Goal: Task Accomplishment & Management: Use online tool/utility

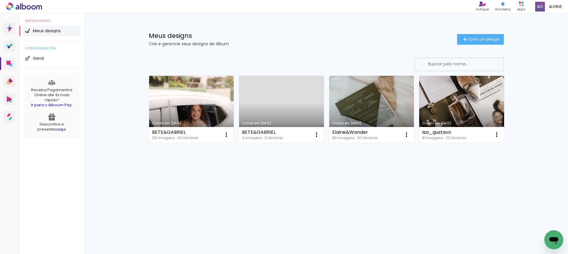
click at [195, 99] on link "Criado em [DATE]" at bounding box center [191, 109] width 85 height 67
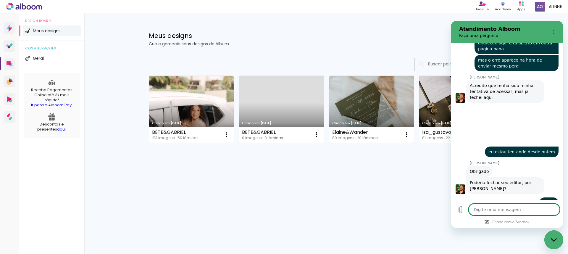
type textarea "x"
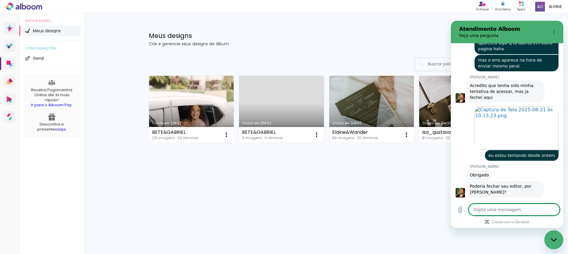
scroll to position [386, 0]
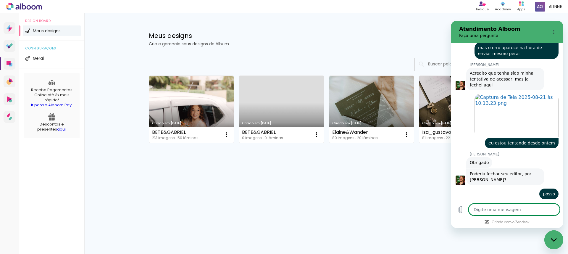
click at [499, 211] on textarea at bounding box center [514, 210] width 91 height 12
type textarea "p"
type textarea "x"
type textarea "pr"
type textarea "x"
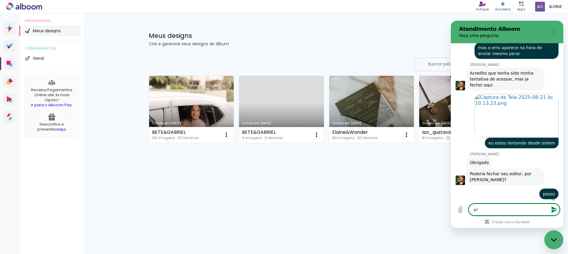
type textarea "pro"
type textarea "x"
type textarea "pron"
type textarea "x"
type textarea "pronto"
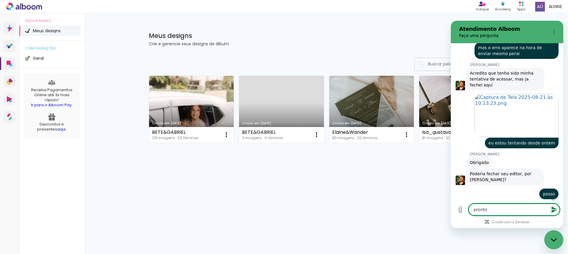
type textarea "x"
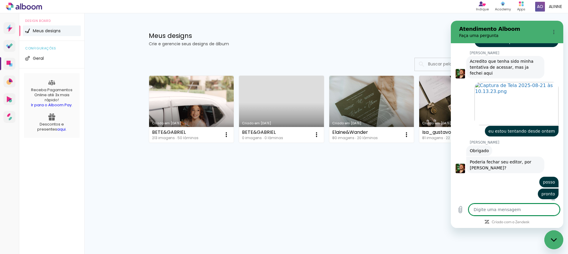
scroll to position [397, 0]
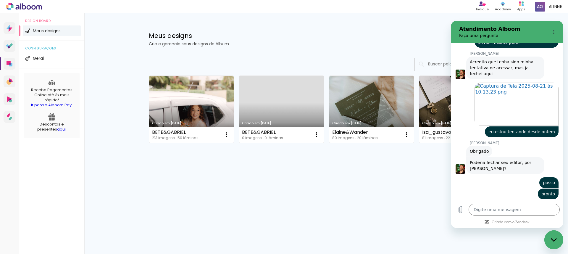
click at [557, 234] on div "Fechar janela de mensagens" at bounding box center [554, 240] width 18 height 18
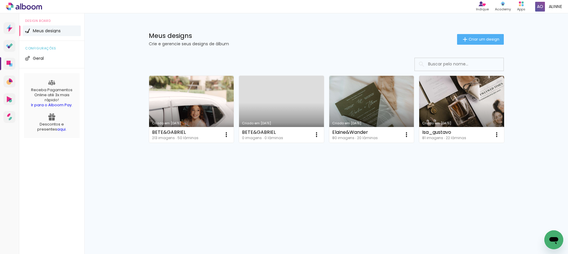
scroll to position [397, 0]
click at [230, 136] on iron-icon at bounding box center [226, 134] width 7 height 7
click at [280, 176] on span "Excluir" at bounding box center [283, 174] width 13 height 4
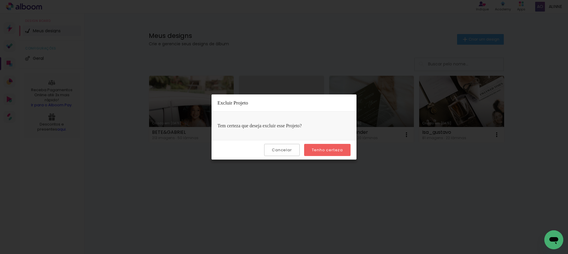
click at [320, 153] on paper-button "Tenho certeza" at bounding box center [327, 150] width 46 height 12
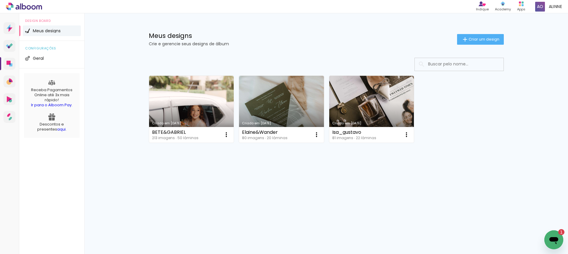
scroll to position [0, 0]
drag, startPoint x: 559, startPoint y: 240, endPoint x: 546, endPoint y: 235, distance: 13.8
click at [559, 240] on icon "Abrir janela de mensagens, 1 mensagem não lida" at bounding box center [554, 239] width 11 height 11
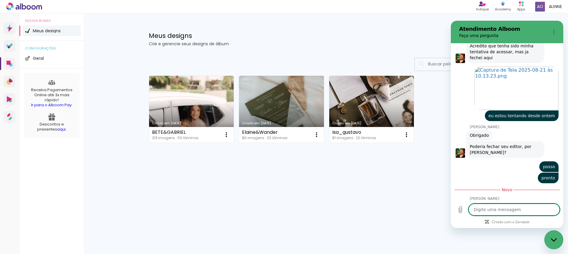
scroll to position [429, 0]
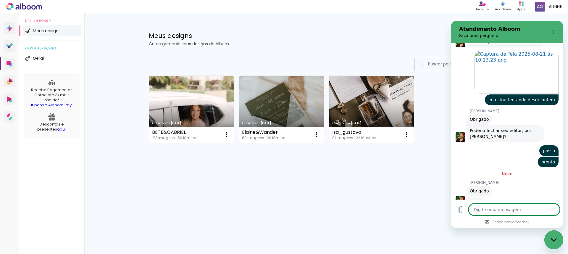
click at [499, 210] on textarea at bounding box center [514, 210] width 91 height 12
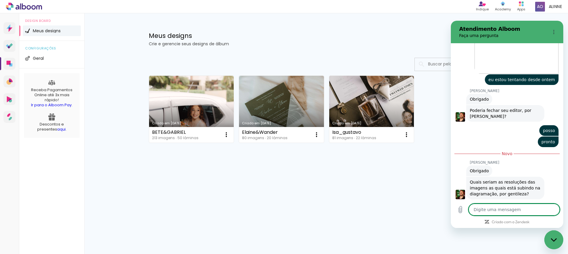
type textarea "x"
click at [520, 210] on textarea at bounding box center [514, 210] width 91 height 12
type textarea "e"
type textarea "x"
type textarea "el"
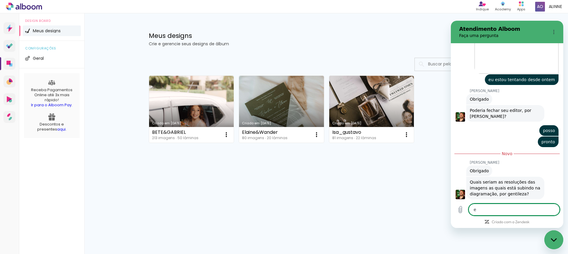
type textarea "x"
type textarea "e"
type textarea "x"
type textarea "es"
type textarea "x"
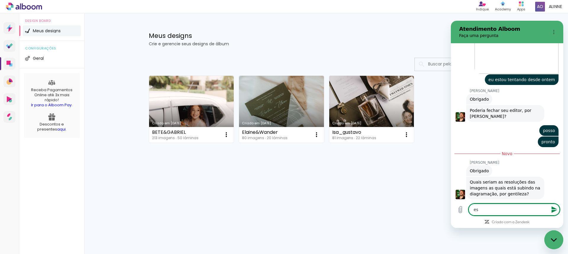
type textarea "est"
type textarea "x"
type textarea "esta"
type textarea "x"
type textarea "esta"
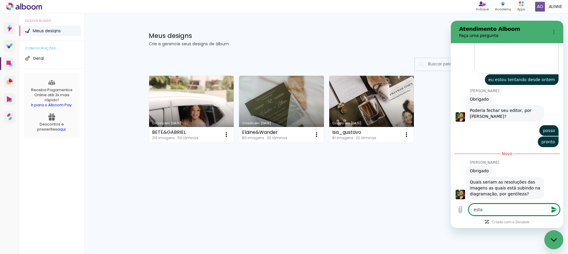
type textarea "x"
type textarea "esta e"
type textarea "x"
type textarea "esta em"
type textarea "x"
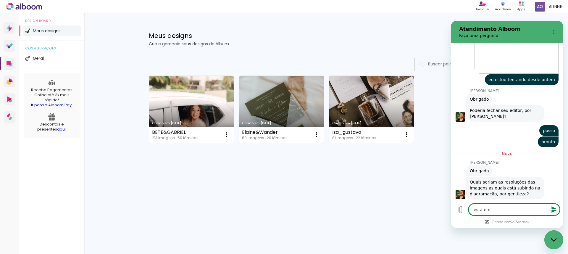
type textarea "esta em"
type textarea "x"
type textarea "esta em a"
type textarea "x"
type textarea "esta em al"
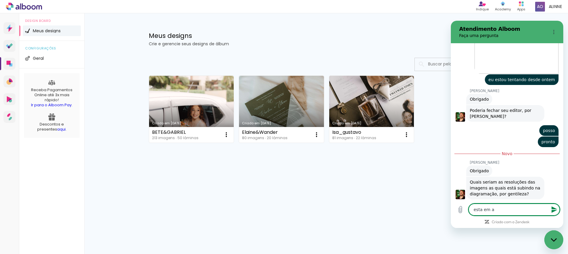
type textarea "x"
type textarea "esta em alt"
type textarea "x"
type textarea "esta em alta"
type textarea "x"
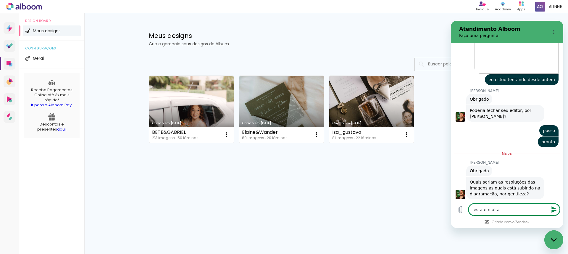
type textarea "esta em alta"
type textarea "x"
type textarea "esta em alta 3"
type textarea "x"
type textarea "esta em alta 30"
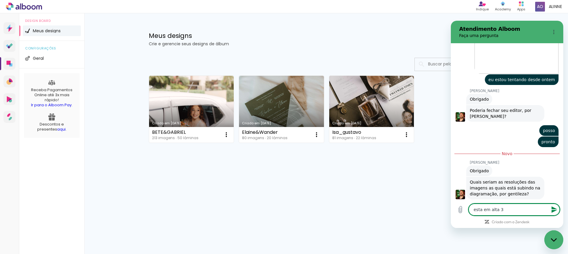
type textarea "x"
type textarea "esta em alta 300"
type textarea "x"
type textarea "esta em alta 300d"
type textarea "x"
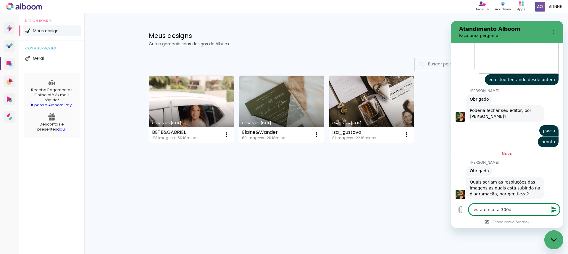
type textarea "esta em alta 300dp"
type textarea "x"
type textarea "esta em alta 300dpi"
type textarea "x"
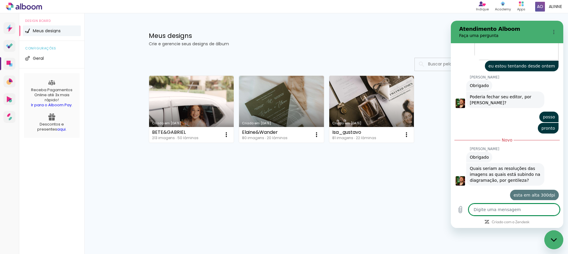
type textarea "x"
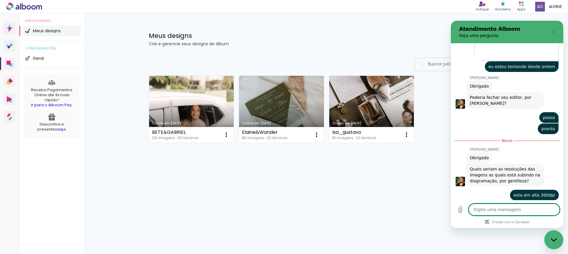
scroll to position [463, 0]
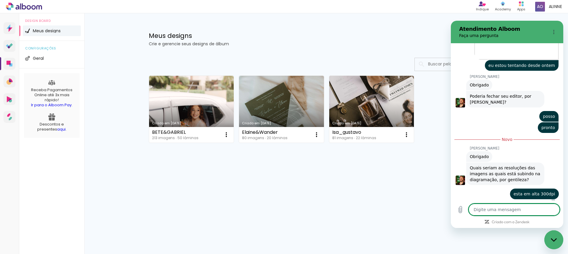
type textarea "m"
type textarea "x"
type textarea "ma"
type textarea "x"
type textarea "mas"
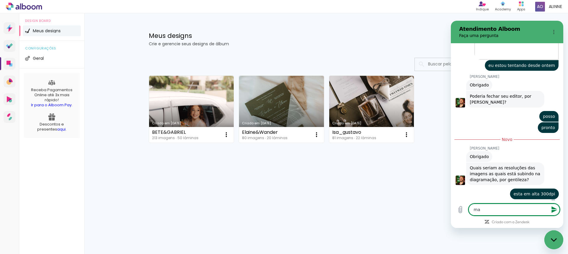
type textarea "x"
type textarea "mas"
type textarea "x"
type textarea "mas n"
type textarea "x"
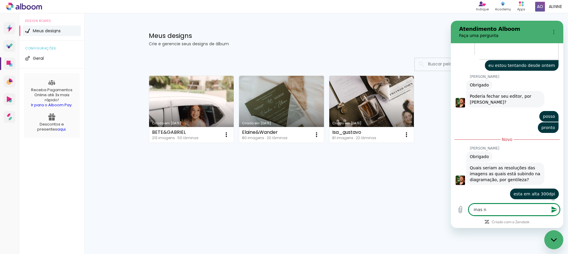
type textarea "mas nu"
type textarea "x"
type textarea "mas num"
type textarea "x"
type textarea "mas num"
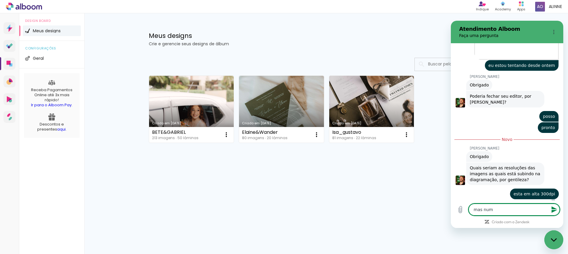
type textarea "x"
type textarea "mas num f"
type textarea "x"
type textarea "mas num fo"
type textarea "x"
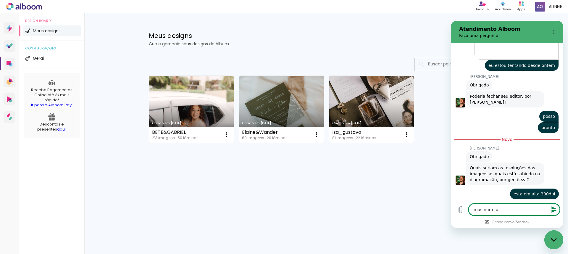
type textarea "mas num for"
type textarea "x"
type textarea "mas num form"
type textarea "x"
type textarea "mas num forma"
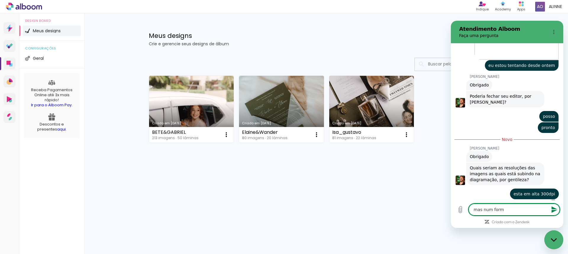
type textarea "x"
type textarea "mas num format"
type textarea "x"
type textarea "mas num formato"
type textarea "x"
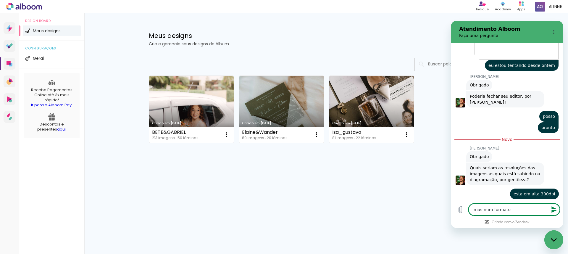
type textarea "mas num formato"
type textarea "x"
type textarea "mas num formato m"
type textarea "x"
type textarea "mas num formato ma"
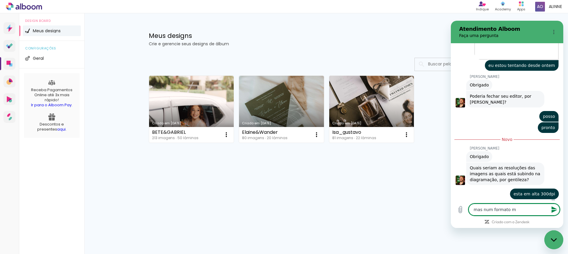
type textarea "x"
type textarea "mas num formato mai"
type textarea "x"
type textarea "mas num formato mais"
type textarea "x"
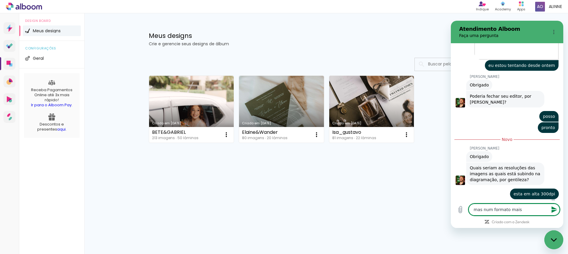
type textarea "mas num formato mais"
type textarea "x"
type textarea "mas num formato mais o"
type textarea "x"
type textarea "mas num formato mais ot"
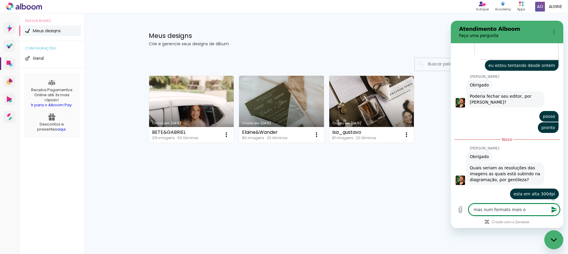
type textarea "x"
type textarea "mas num formato mais oti"
type textarea "x"
type textarea "mas num formato mais otim"
type textarea "x"
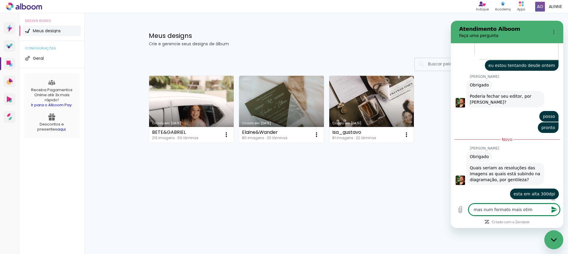
type textarea "mas num formato mais otimi"
type textarea "x"
type textarea "mas num formato mais otimiz"
type textarea "x"
type textarea "mas num formato mais otimiza"
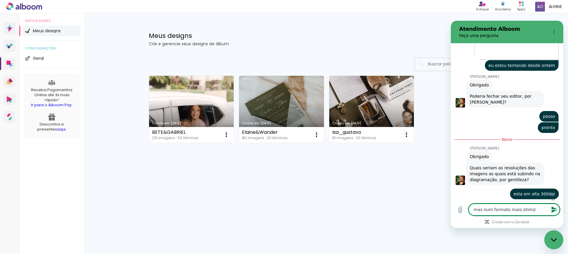
type textarea "x"
type textarea "mas num formato mais otimizad"
type textarea "x"
type textarea "mas num formato mais otimizado"
type textarea "x"
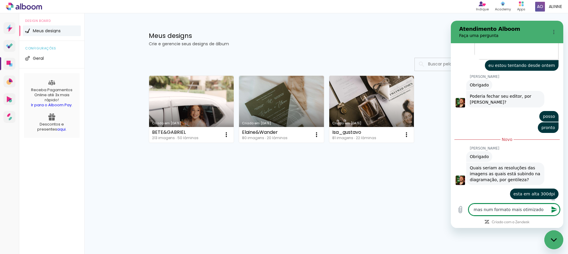
type textarea "x"
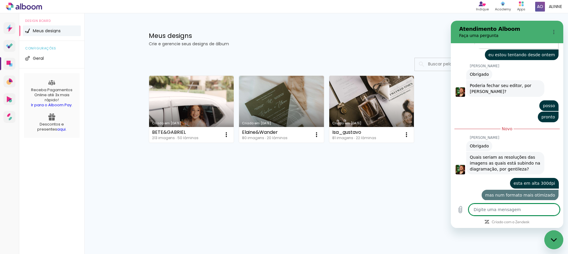
type textarea "'"
type textarea "x"
type textarea "é"
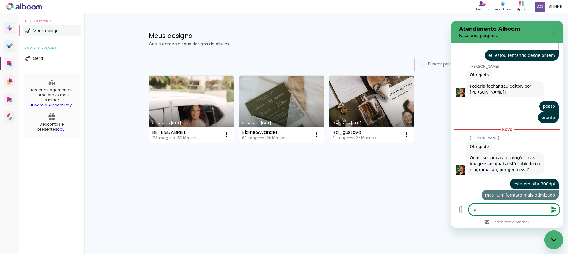
type textarea "x"
type textarea "é"
type textarea "x"
type textarea "é p"
type textarea "x"
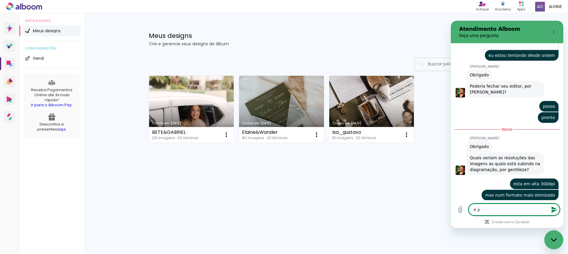
type textarea "é pq"
type textarea "x"
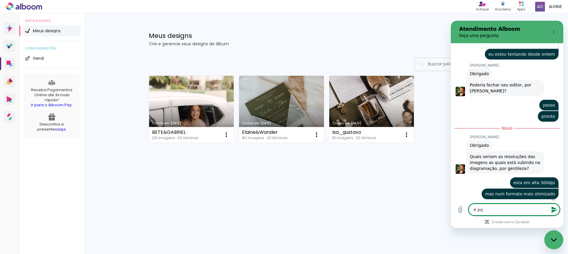
type textarea "é pq"
type textarea "x"
type textarea "é pq s"
type textarea "x"
type textarea "é pq sa"
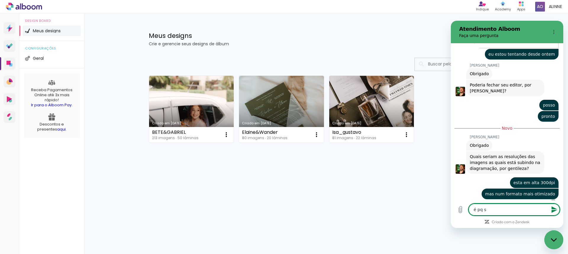
type textarea "x"
type textarea "é pq sao"
type textarea "x"
type textarea "é pq sao"
type textarea "x"
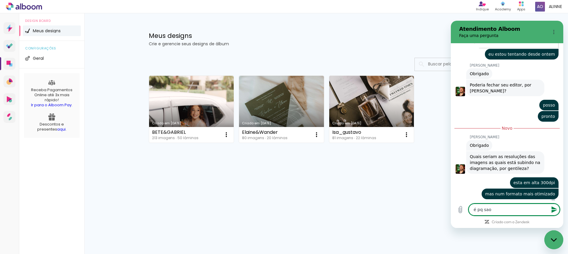
type textarea "é pq sao m"
type textarea "x"
type textarea "é pq sao mu"
type textarea "x"
type textarea "é pq sao mui"
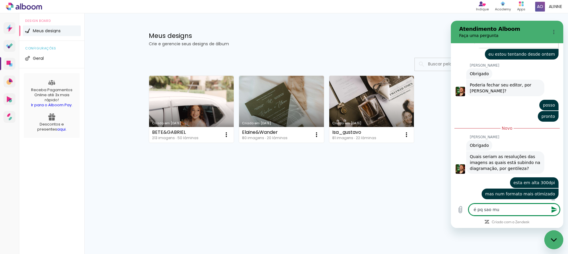
type textarea "x"
type textarea "é pq sao muit"
type textarea "x"
type textarea "é pq sao muita"
type textarea "x"
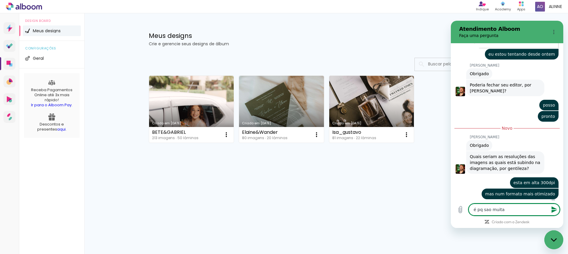
type textarea "é pq sao muitas"
type textarea "x"
type textarea "é pq sao muitas"
type textarea "x"
type textarea "é pq sao muitas f"
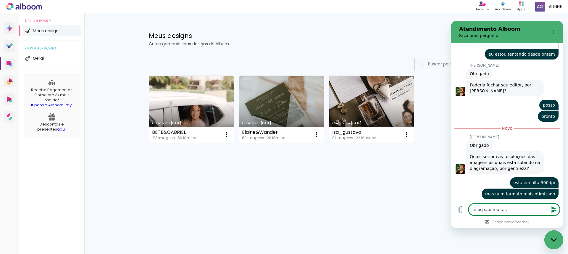
type textarea "x"
type textarea "é pq sao muitas fo"
type textarea "x"
type textarea "é pq sao muitas fot"
type textarea "x"
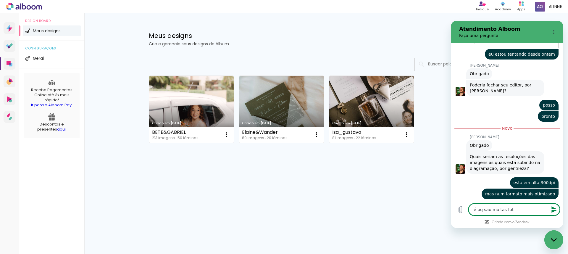
type textarea "é pq sao muitas foto"
type textarea "x"
type textarea "é pq sao muitas fotos"
type textarea "x"
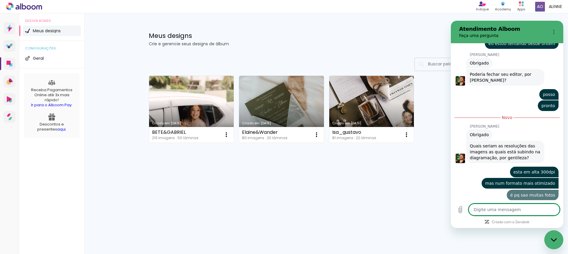
type textarea "x"
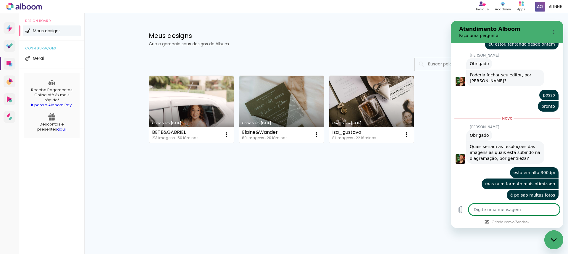
type textarea "2"
type textarea "x"
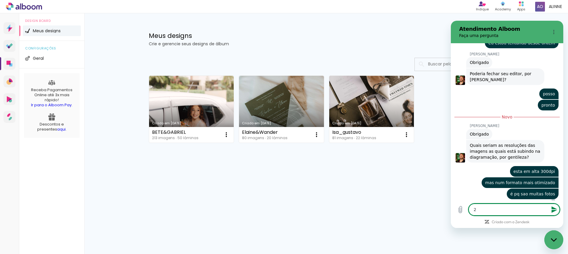
type textarea "21"
type textarea "x"
type textarea "218"
type textarea "x"
type textarea "218"
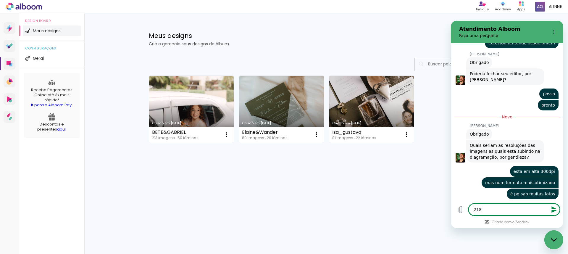
type textarea "x"
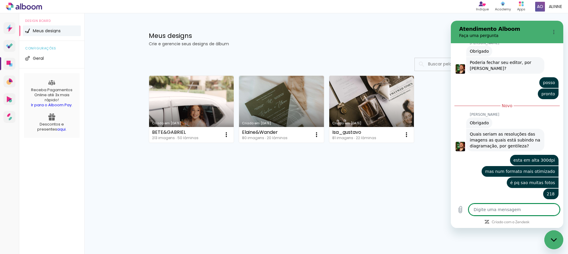
scroll to position [545, 0]
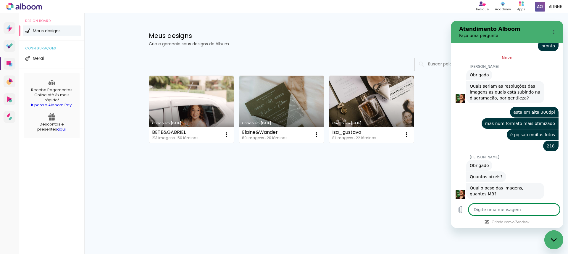
type textarea "x"
click at [497, 211] on textarea at bounding box center [514, 210] width 91 height 12
paste textarea "303,8 MB"
type textarea "303,8 MB"
type textarea "x"
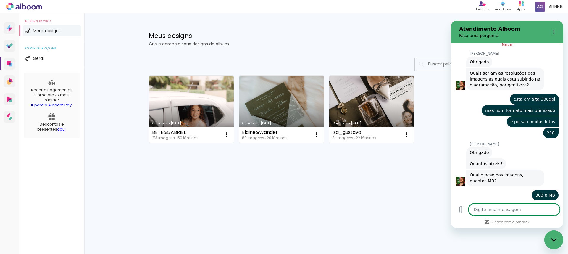
scroll to position [559, 0]
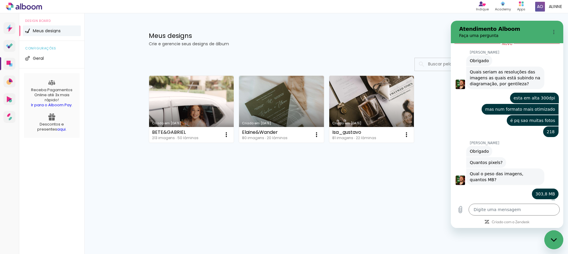
click at [394, 189] on div "Criado em 19/08/25 BETE&GABRIEL 213 imagens ∙ 50 lâminas Abrir Fazer uma cópia …" at bounding box center [326, 125] width 385 height 146
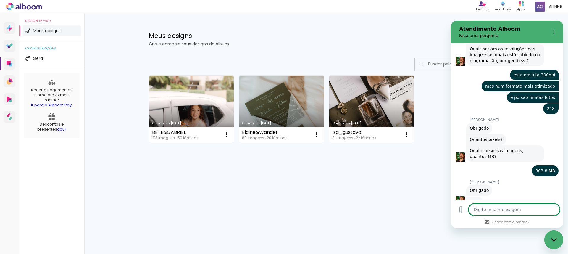
scroll to position [581, 0]
type textarea "x"
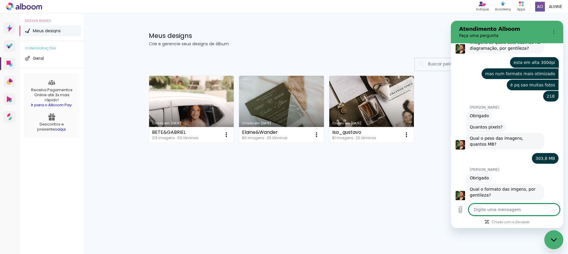
scroll to position [596, 0]
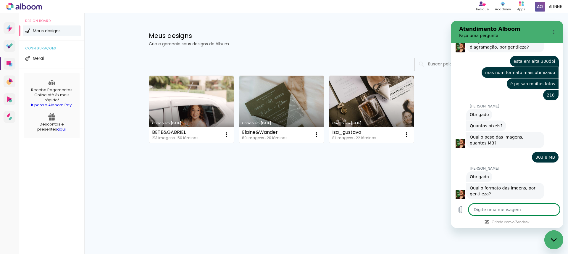
click at [507, 209] on textarea at bounding box center [514, 210] width 91 height 12
type textarea "j"
type textarea "x"
type textarea "jp"
type textarea "x"
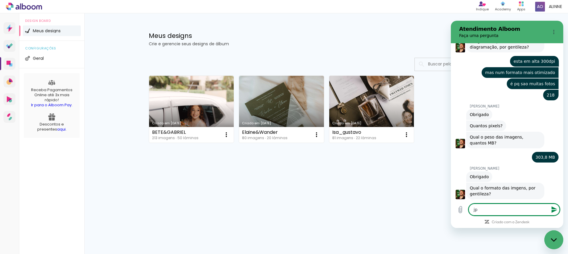
type textarea "jpg"
type textarea "x"
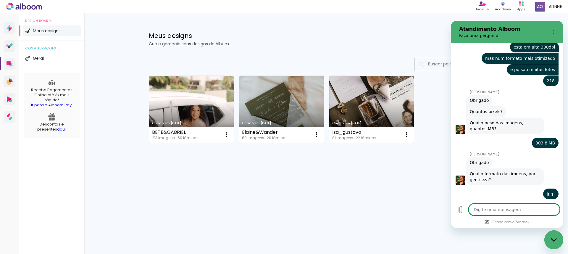
scroll to position [646, 0]
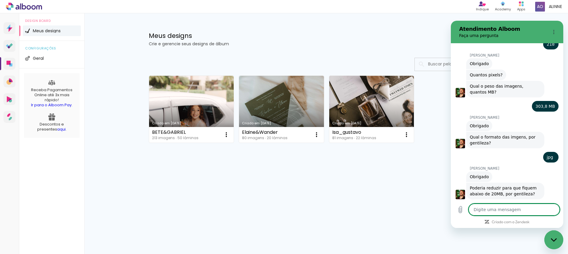
type textarea "x"
click at [504, 210] on textarea at bounding box center [514, 210] width 91 height 12
type textarea "n"
type textarea "x"
type textarea "n˜"
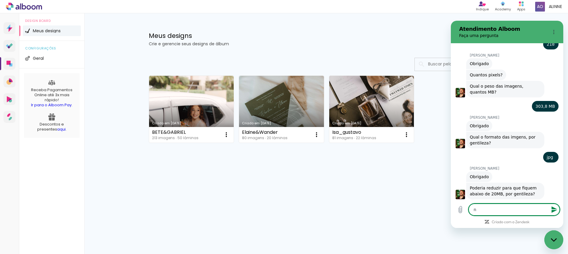
type textarea "x"
type textarea "nã"
type textarea "x"
type textarea "não"
type textarea "x"
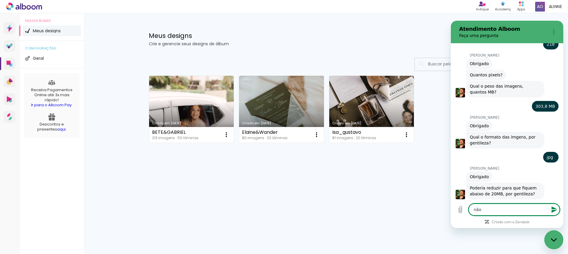
type textarea "não,"
type textarea "x"
type textarea "não,"
type textarea "x"
type textarea "não, p"
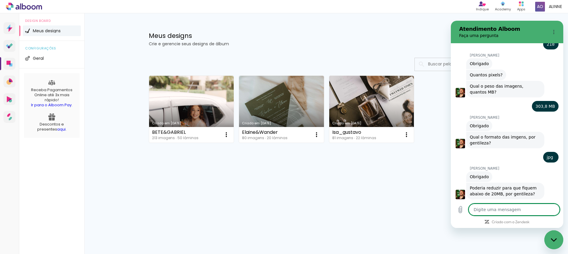
paste textarea "303,8 MB"
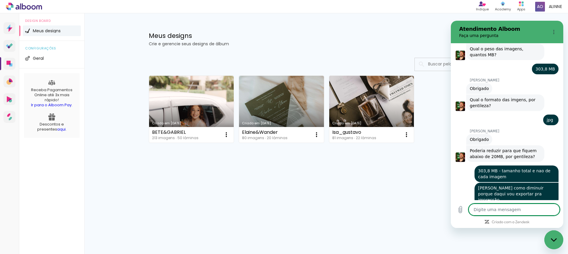
scroll to position [726, 0]
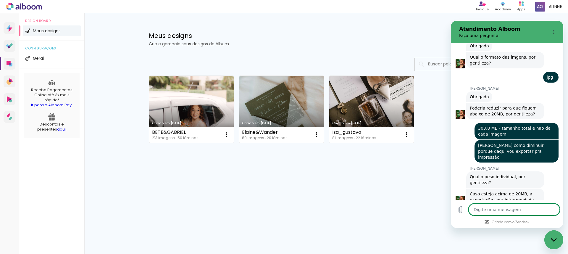
click at [499, 214] on textarea at bounding box center [514, 210] width 91 height 12
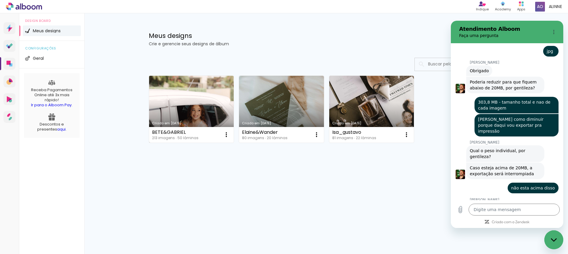
scroll to position [752, 0]
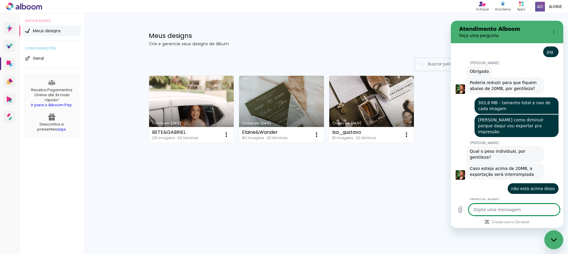
click at [518, 212] on textarea at bounding box center [514, 210] width 91 height 12
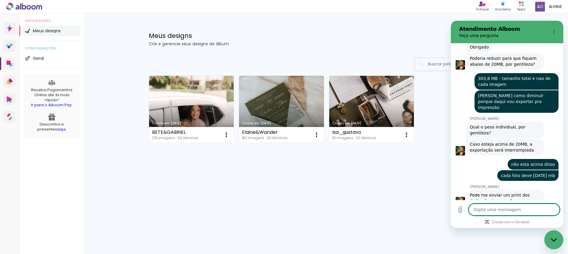
scroll to position [777, 0]
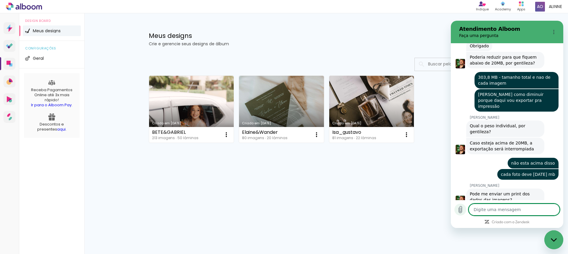
click at [464, 207] on button "Carregar arquivo" at bounding box center [460, 210] width 12 height 12
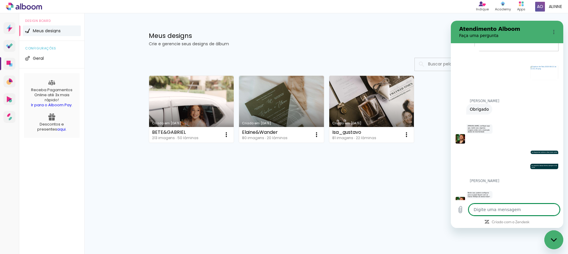
scroll to position [979, 0]
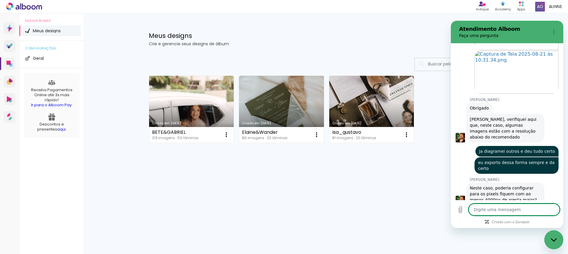
click at [502, 207] on textarea at bounding box center [514, 210] width 91 height 12
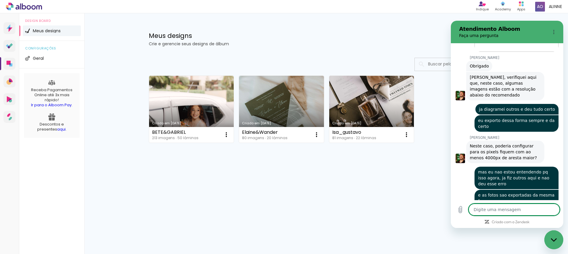
scroll to position [1022, 0]
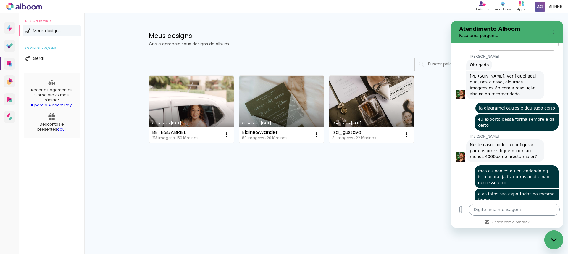
click at [500, 211] on textarea at bounding box center [514, 210] width 91 height 12
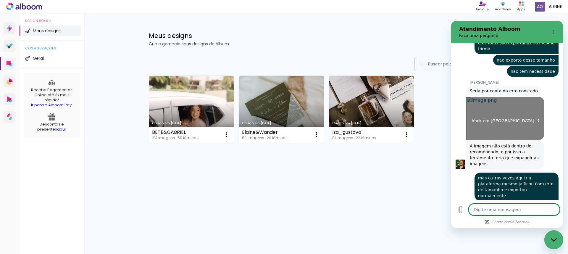
scroll to position [1174, 0]
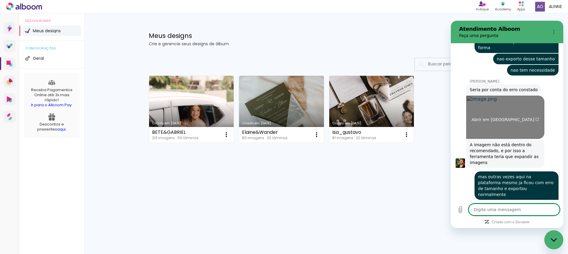
click at [501, 117] on span "Abrir em [GEOGRAPHIC_DATA]" at bounding box center [506, 119] width 68 height 5
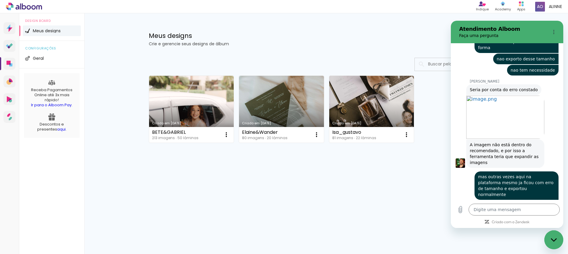
click at [557, 241] on div "Fechar janela de mensagens" at bounding box center [554, 240] width 18 height 18
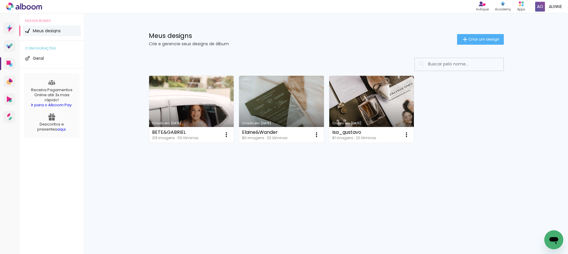
click at [191, 98] on link "Criado em [DATE]" at bounding box center [191, 109] width 85 height 67
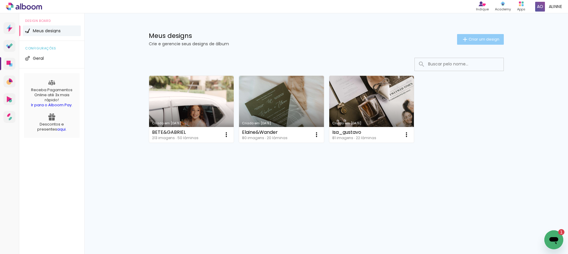
click at [476, 41] on span "Criar um design" at bounding box center [484, 39] width 31 height 4
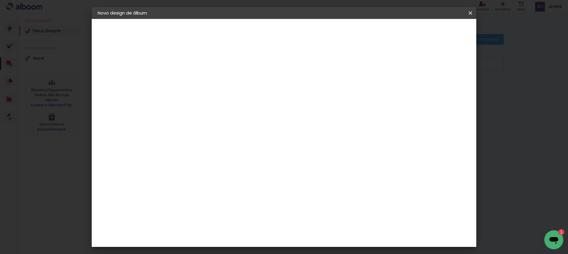
click at [194, 82] on input at bounding box center [194, 79] width 0 height 9
type input "BETE&GABRIEL"
type paper-input "BETE&GABRIEL"
click at [0, 0] on slot "Avançar" at bounding box center [0, 0] width 0 height 0
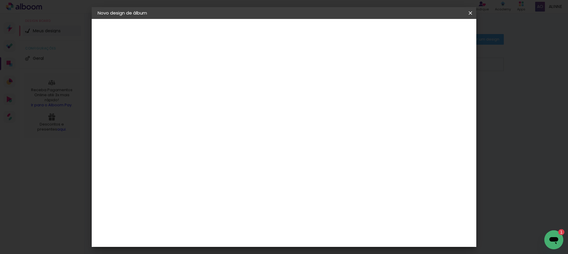
click at [217, 225] on paper-item "Dueto" at bounding box center [210, 231] width 64 height 13
click at [0, 0] on slot "Avançar" at bounding box center [0, 0] width 0 height 0
click at [234, 213] on span "30 × 30" at bounding box center [221, 219] width 28 height 12
click at [291, 26] on paper-button "Avançar" at bounding box center [276, 31] width 29 height 10
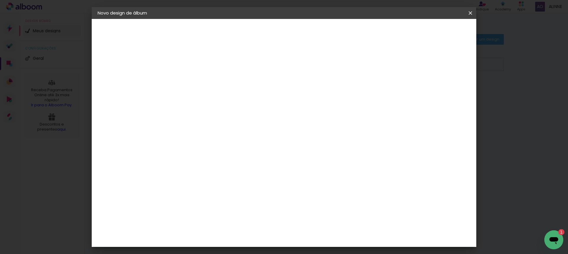
click at [433, 31] on span "Iniciar design" at bounding box center [420, 31] width 27 height 4
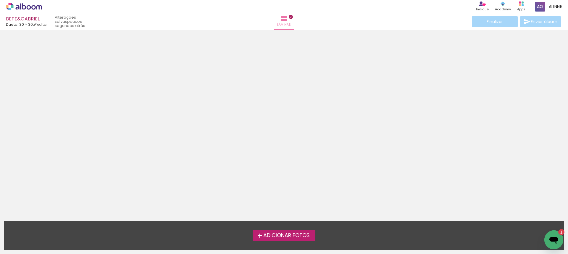
click at [292, 239] on label "Adicionar Fotos" at bounding box center [284, 235] width 63 height 11
click at [0, 0] on input "file" at bounding box center [0, 0] width 0 height 0
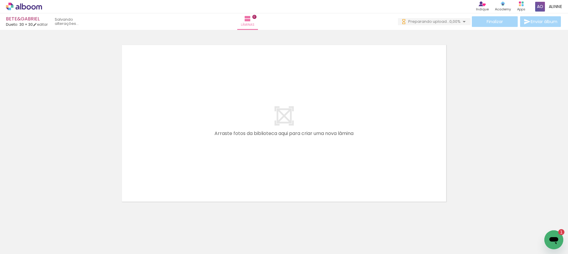
click at [557, 242] on icon "Abrir janela de mensagens, 1 mensagem não lida" at bounding box center [554, 239] width 11 height 11
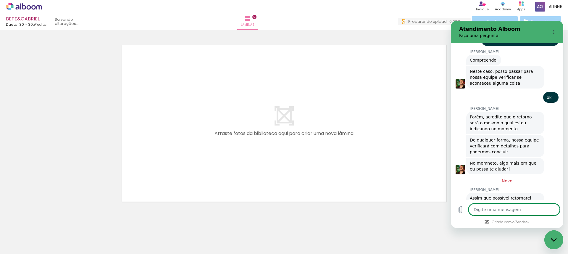
type textarea "x"
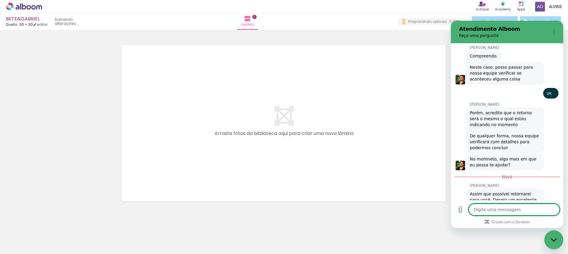
click at [500, 212] on textarea at bounding box center [514, 210] width 91 height 12
type textarea "S"
type textarea "x"
type textarea "S'"
type textarea "x"
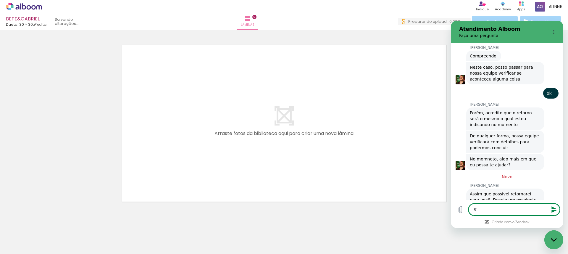
type textarea "SÓ"
type textarea "x"
type textarea "SÓ"
type textarea "x"
type textarea "SÓ I"
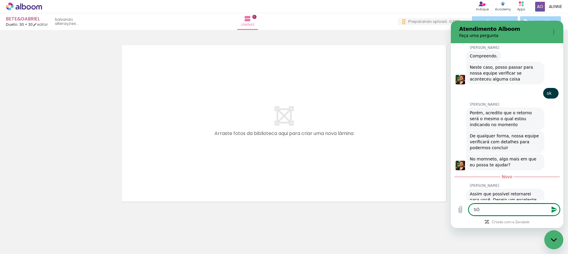
type textarea "x"
type textarea "SÓ IS"
type textarea "x"
type textarea "SÓ I"
type textarea "x"
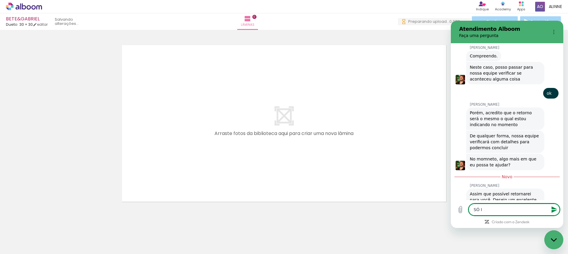
type textarea "SÓ"
type textarea "x"
type textarea "SÓ"
type textarea "x"
type textarea "S"
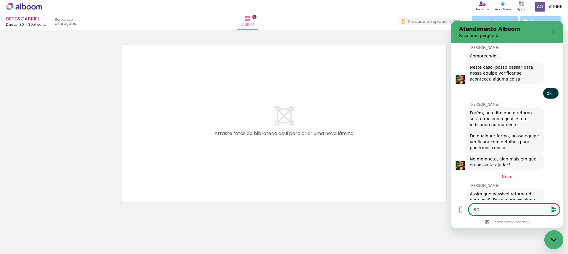
type textarea "x"
type textarea "o"
type textarea "x"
type textarea "ob"
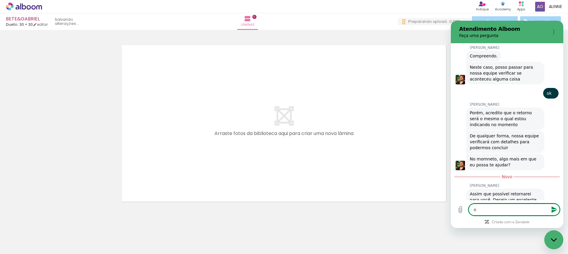
type textarea "x"
type textarea "obri"
type textarea "x"
type textarea "obrig"
type textarea "x"
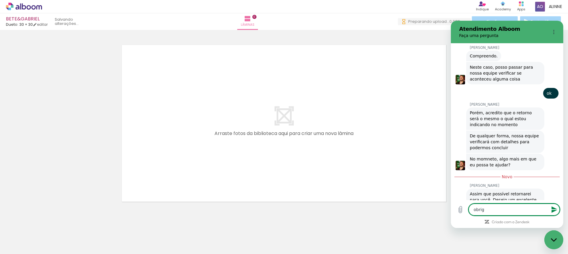
type textarea "obriga"
type textarea "x"
type textarea "obrigad"
type textarea "x"
type textarea "obrigada"
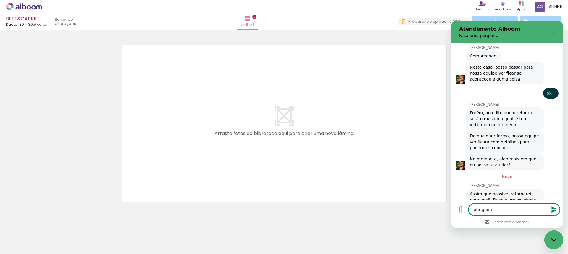
type textarea "x"
type textarea "obrigada"
type textarea "x"
type textarea "obrigada :"
type textarea "x"
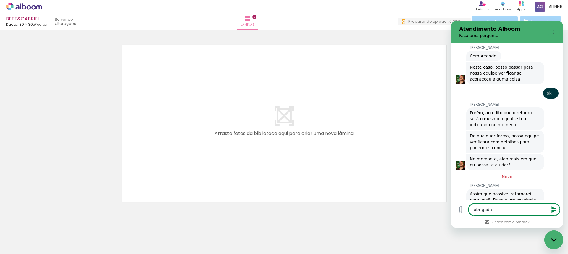
type textarea "obrigada :)"
type textarea "x"
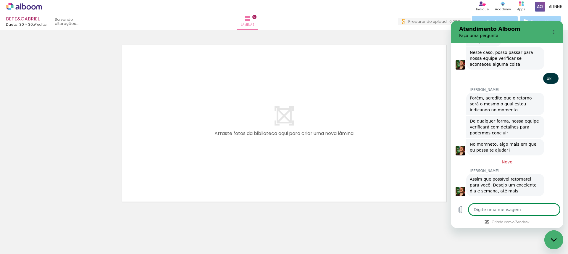
type textarea "x"
type textarea "pr"
type textarea "x"
type textarea "pra"
type textarea "x"
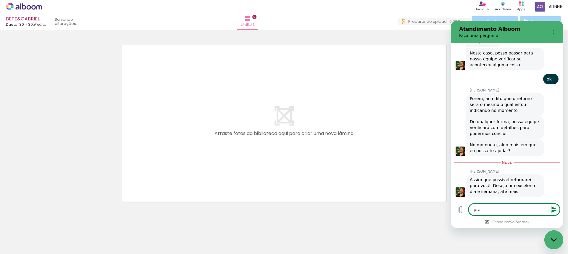
type textarea "pra"
type textarea "x"
type textarea "pra v"
type textarea "x"
type textarea "pra vc"
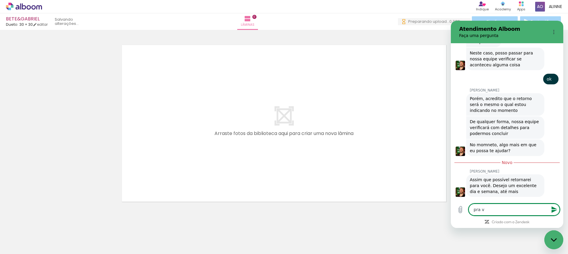
type textarea "x"
type textarea "pra vc"
type textarea "x"
type textarea "pra vc t"
type textarea "x"
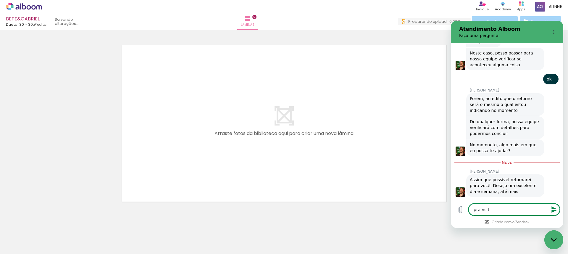
type textarea "pra vc tb"
type textarea "x"
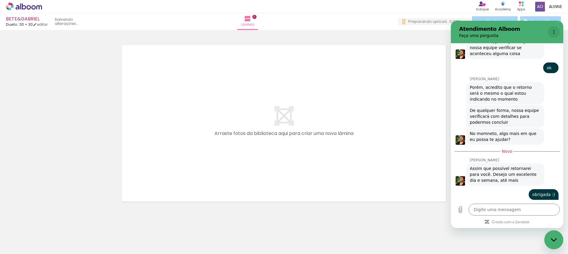
click at [550, 33] on button "Menu de opções" at bounding box center [554, 32] width 12 height 12
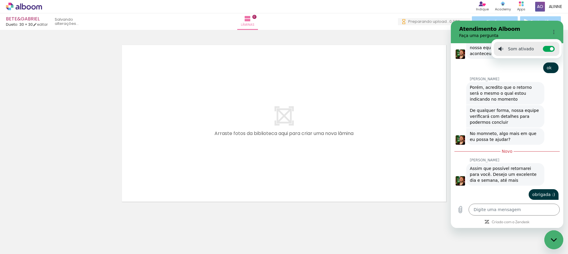
click at [555, 81] on div "[PERSON_NAME] diz: Porém, acredito que o retorno será o mesmo o qual estou indi…" at bounding box center [510, 92] width 108 height 23
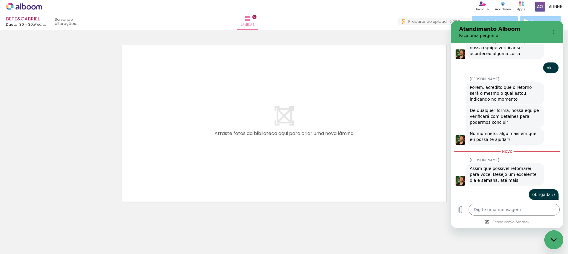
click at [551, 234] on div "Fechar janela de mensagens" at bounding box center [554, 240] width 18 height 18
type textarea "x"
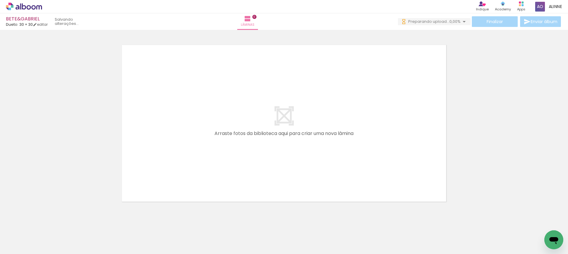
click at [25, 236] on input "Todas as fotos" at bounding box center [16, 235] width 22 height 5
click at [0, 0] on slot "Não utilizadas" at bounding box center [0, 0] width 0 height 0
type input "Não utilizadas"
click at [557, 241] on icon "Abrir janela de mensagens, 1 mensagem não lida" at bounding box center [554, 239] width 11 height 11
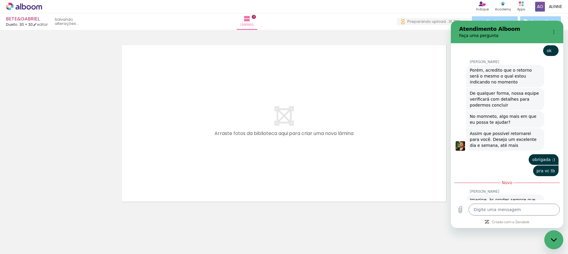
click at [552, 240] on icon "Fechar janela de mensagens" at bounding box center [554, 240] width 6 height 4
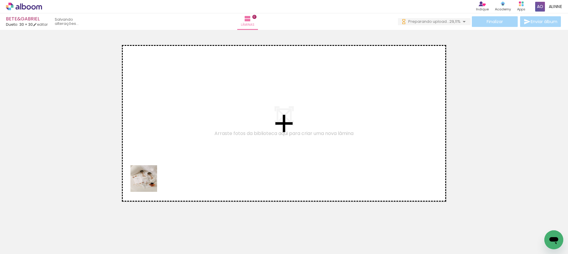
drag, startPoint x: 136, startPoint y: 211, endPoint x: 175, endPoint y: 147, distance: 75.6
click at [175, 147] on quentale-workspace at bounding box center [284, 127] width 568 height 254
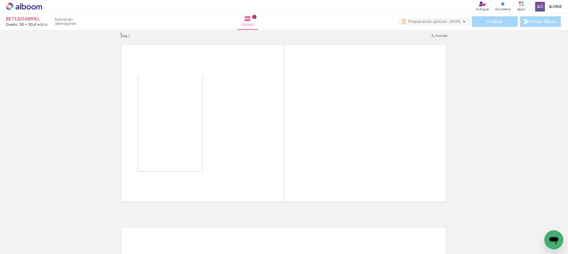
scroll to position [8, 0]
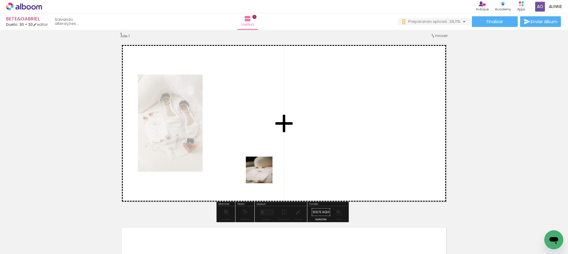
drag, startPoint x: 258, startPoint y: 238, endPoint x: 284, endPoint y: 209, distance: 39.6
click at [262, 164] on quentale-workspace at bounding box center [284, 127] width 568 height 254
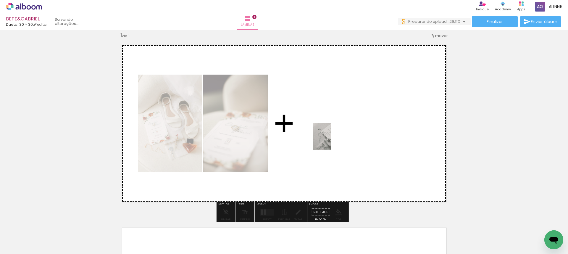
drag, startPoint x: 262, startPoint y: 236, endPoint x: 375, endPoint y: 164, distance: 133.9
click at [331, 141] on quentale-workspace at bounding box center [284, 127] width 568 height 254
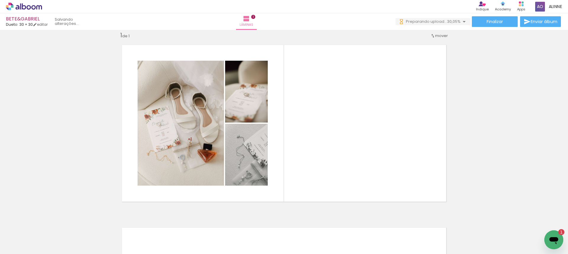
scroll to position [0, 1699]
type textarea "x"
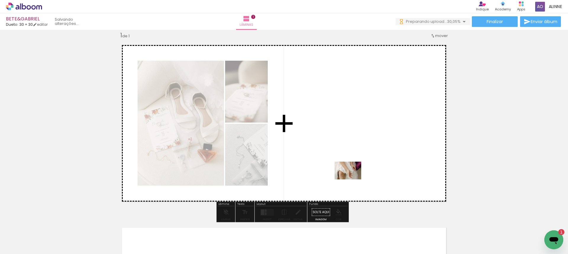
drag, startPoint x: 241, startPoint y: 238, endPoint x: 354, endPoint y: 204, distance: 118.7
click at [352, 179] on quentale-workspace at bounding box center [284, 127] width 568 height 254
